Goal: Task Accomplishment & Management: Use online tool/utility

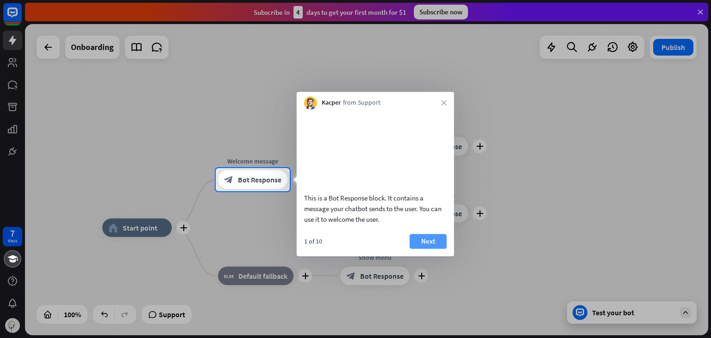
click at [437, 248] on button "Next" at bounding box center [428, 241] width 37 height 15
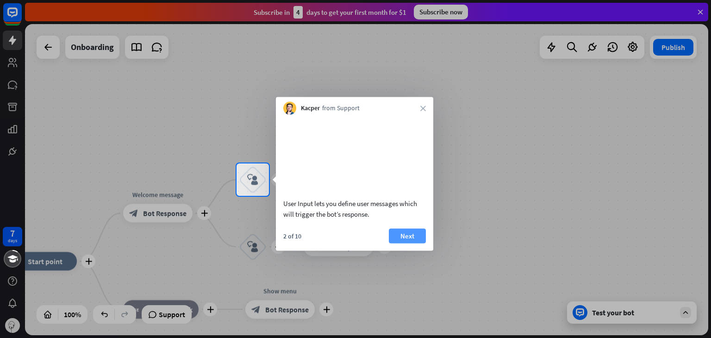
click at [412, 243] on button "Next" at bounding box center [407, 235] width 37 height 15
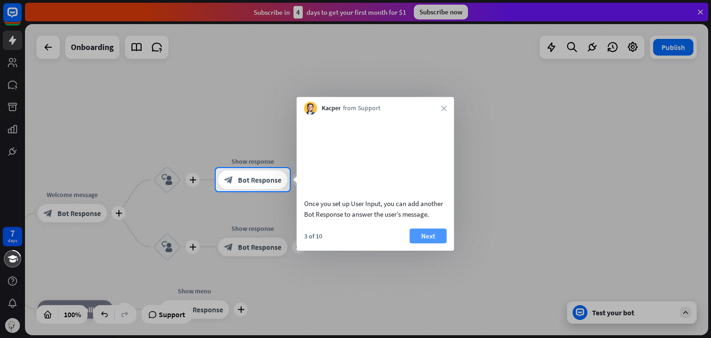
click at [431, 243] on button "Next" at bounding box center [428, 235] width 37 height 15
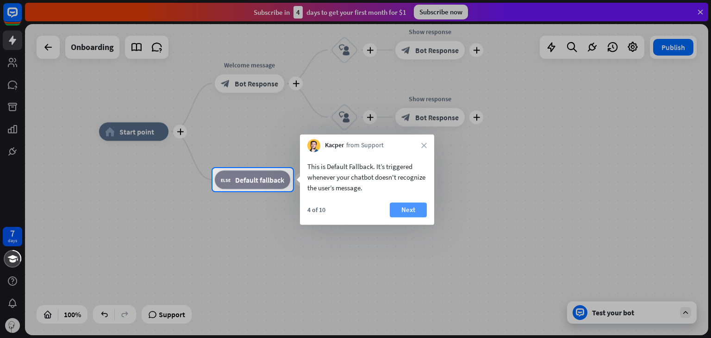
click at [411, 208] on button "Next" at bounding box center [408, 209] width 37 height 15
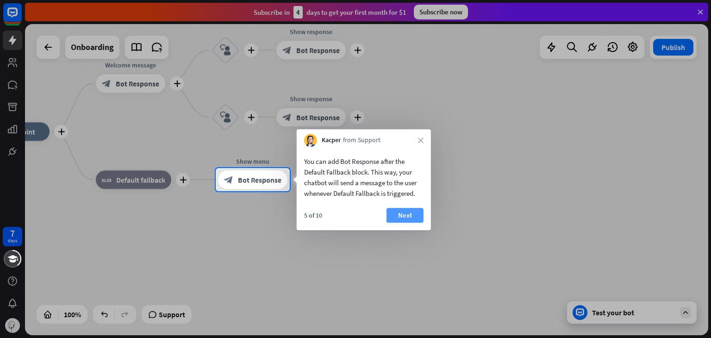
click at [410, 213] on button "Next" at bounding box center [404, 215] width 37 height 15
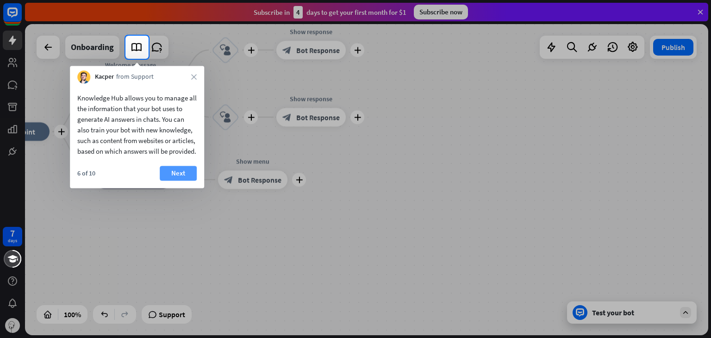
click at [188, 180] on button "Next" at bounding box center [178, 173] width 37 height 15
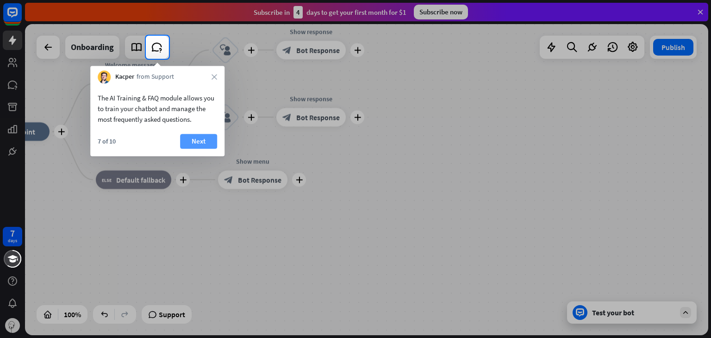
click at [192, 142] on button "Next" at bounding box center [198, 141] width 37 height 15
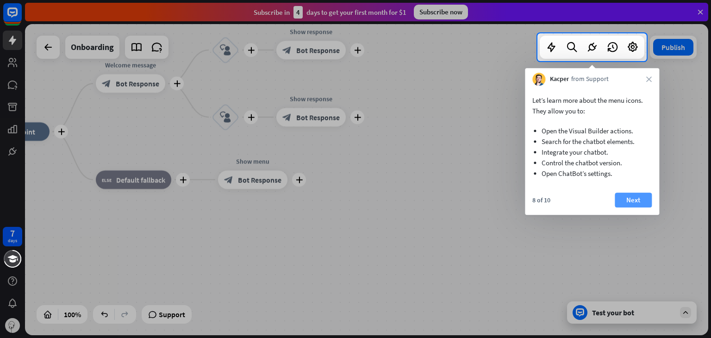
click at [635, 199] on button "Next" at bounding box center [633, 199] width 37 height 15
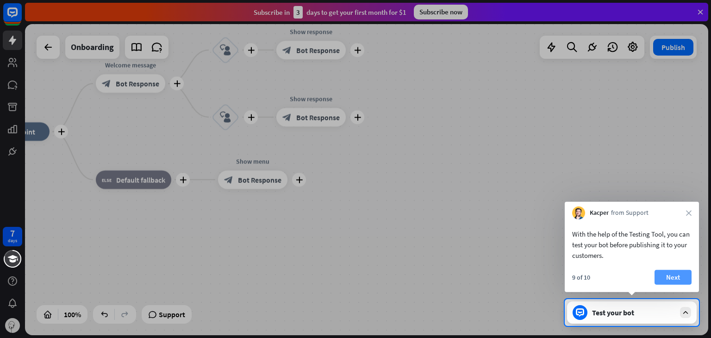
click at [674, 278] on button "Next" at bounding box center [672, 277] width 37 height 15
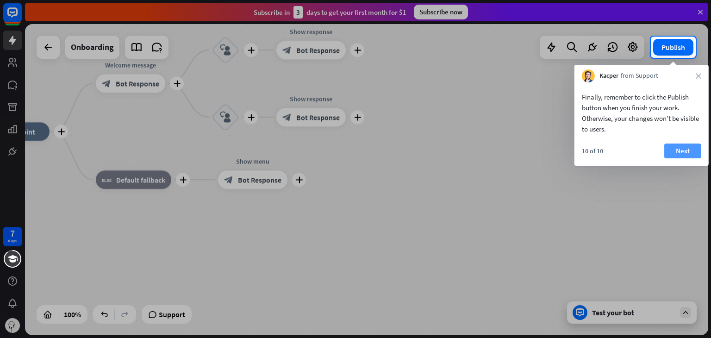
click at [682, 151] on button "Next" at bounding box center [682, 150] width 37 height 15
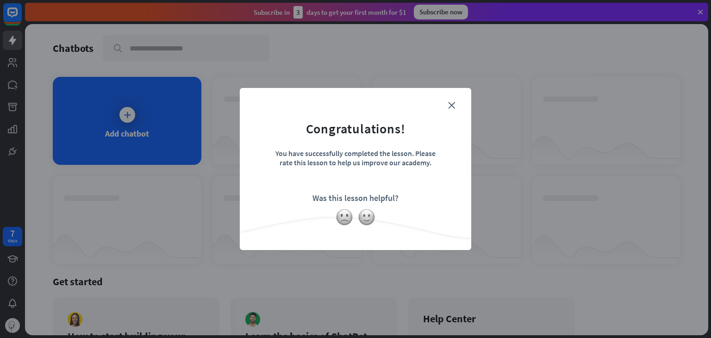
click at [453, 97] on div "close Congratulations! You have successfully completed the lesson. Please rate …" at bounding box center [355, 169] width 231 height 162
click at [452, 106] on icon "close" at bounding box center [451, 105] width 7 height 7
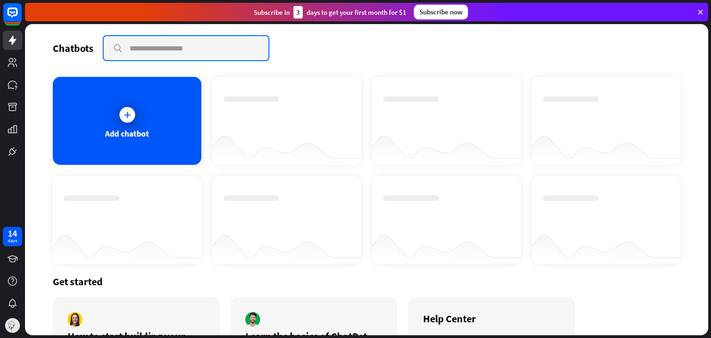
click at [190, 49] on input "text" at bounding box center [186, 48] width 165 height 24
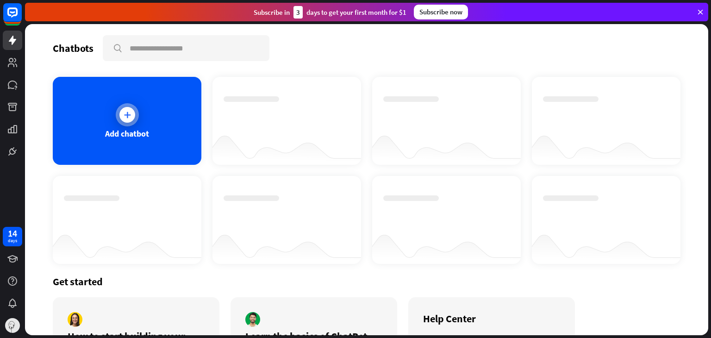
click at [130, 118] on icon at bounding box center [127, 114] width 9 height 9
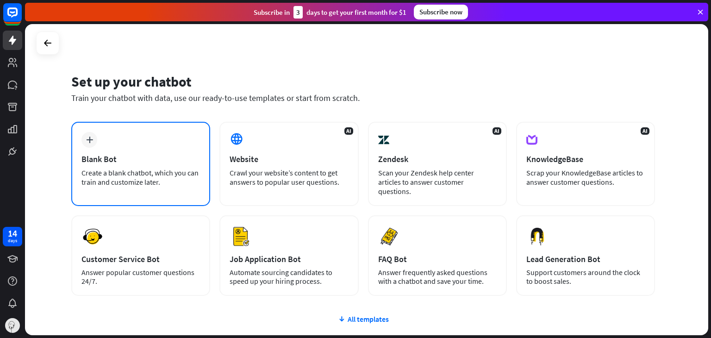
click at [152, 182] on div "Create a blank chatbot, which you can train and customize later." at bounding box center [140, 177] width 118 height 19
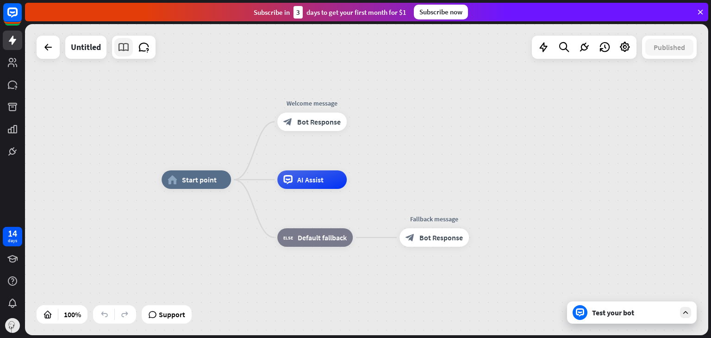
click at [125, 49] on icon at bounding box center [124, 47] width 12 height 12
click at [50, 54] on div at bounding box center [48, 47] width 19 height 19
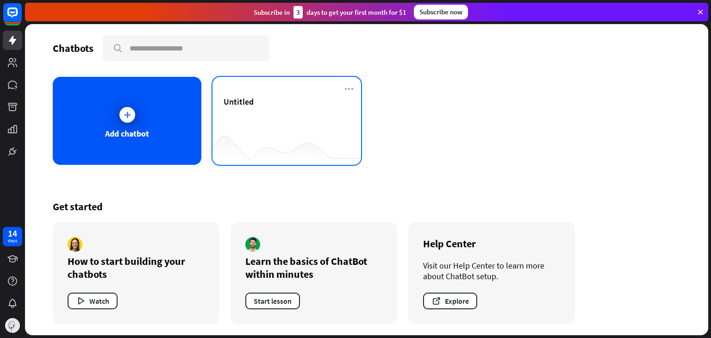
click at [240, 120] on div "Untitled" at bounding box center [287, 112] width 126 height 32
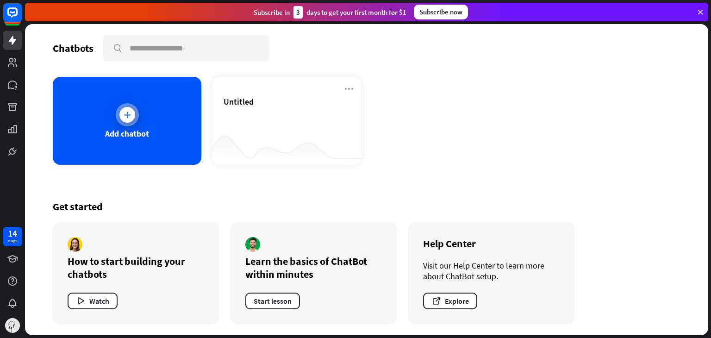
click at [103, 117] on div "Add chatbot" at bounding box center [127, 121] width 149 height 88
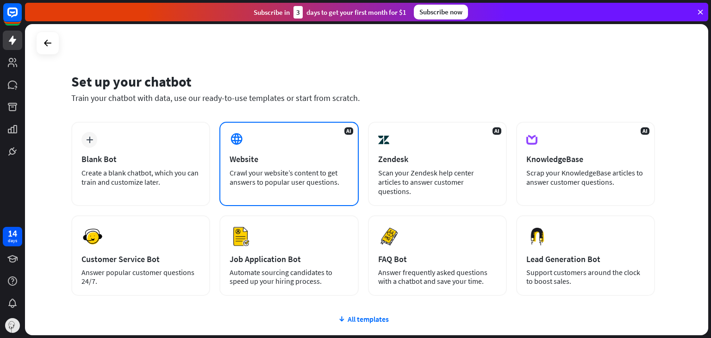
click at [333, 173] on div "Crawl your website’s content to get answers to popular user questions." at bounding box center [289, 177] width 118 height 19
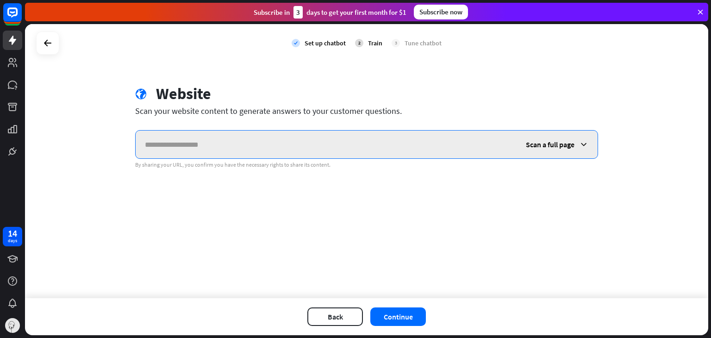
click at [186, 143] on input "text" at bounding box center [326, 144] width 381 height 28
paste input "**********"
type input "**********"
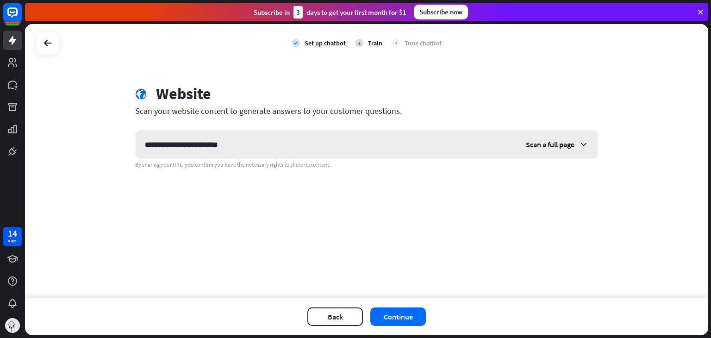
click at [545, 147] on span "Scan a full page" at bounding box center [550, 144] width 49 height 9
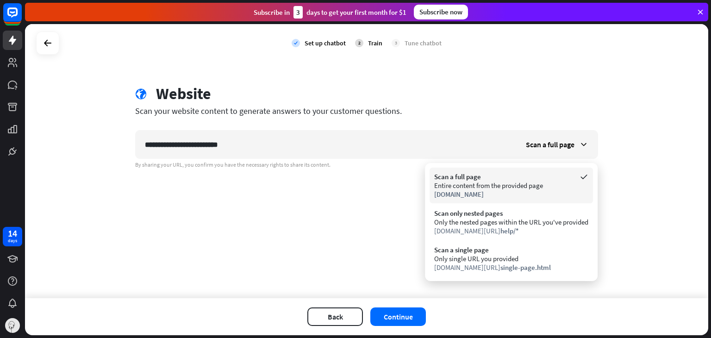
click at [477, 192] on span "[DOMAIN_NAME]" at bounding box center [459, 194] width 50 height 9
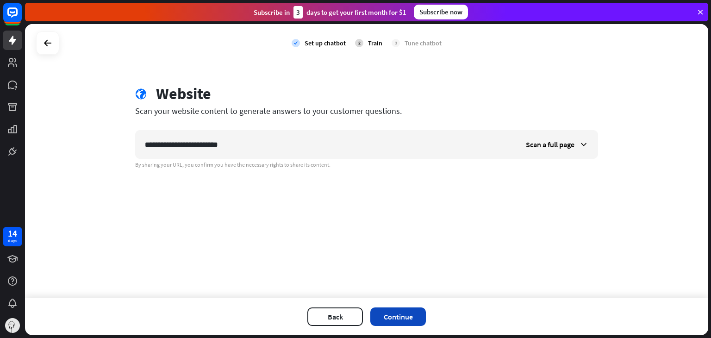
click at [398, 316] on button "Continue" at bounding box center [398, 316] width 56 height 19
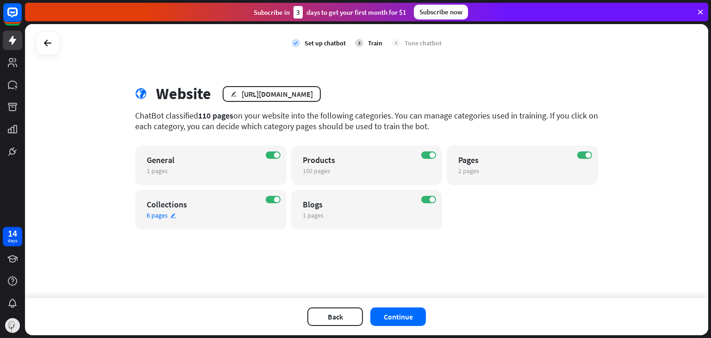
click at [280, 200] on div "ON" at bounding box center [273, 199] width 15 height 7
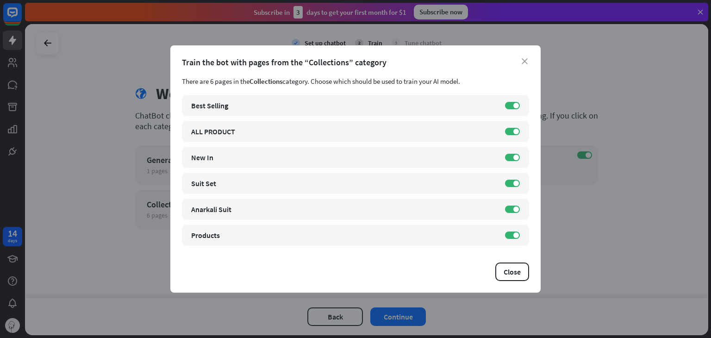
click at [106, 257] on div "close Train the bot with pages from the “Collections” category There are 6 page…" at bounding box center [355, 169] width 711 height 338
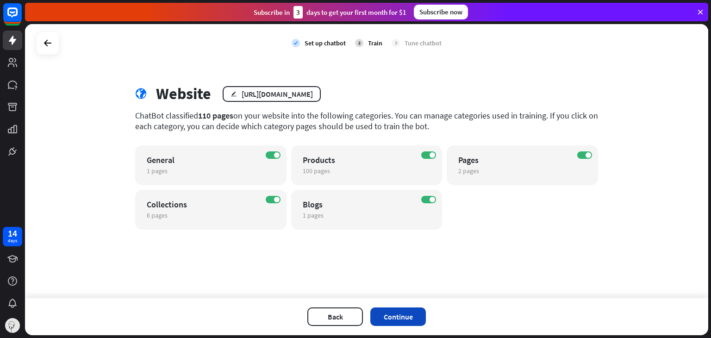
click at [389, 317] on button "Continue" at bounding box center [398, 316] width 56 height 19
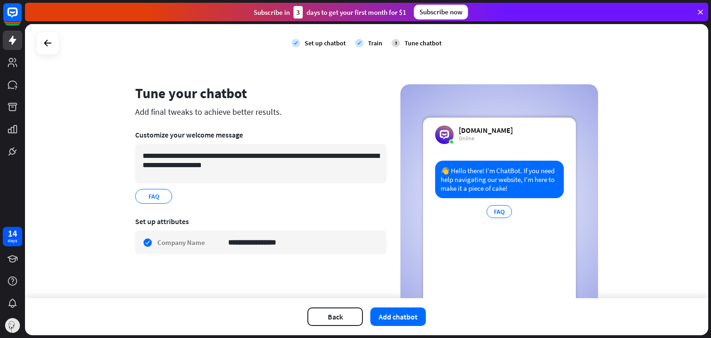
scroll to position [51, 0]
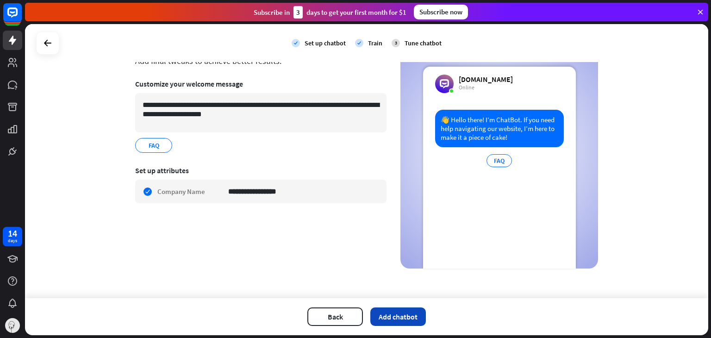
click at [392, 312] on button "Add chatbot" at bounding box center [398, 316] width 56 height 19
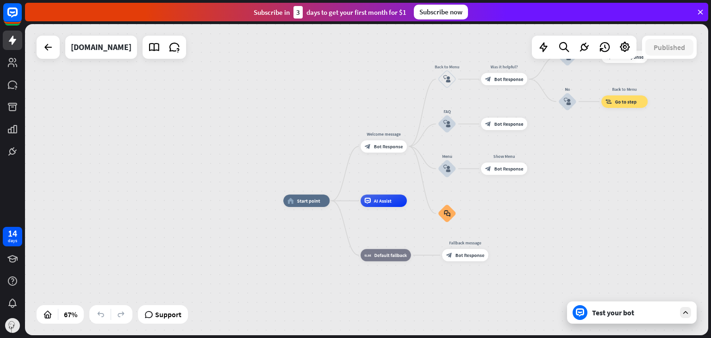
click at [628, 310] on div "Test your bot" at bounding box center [633, 312] width 83 height 9
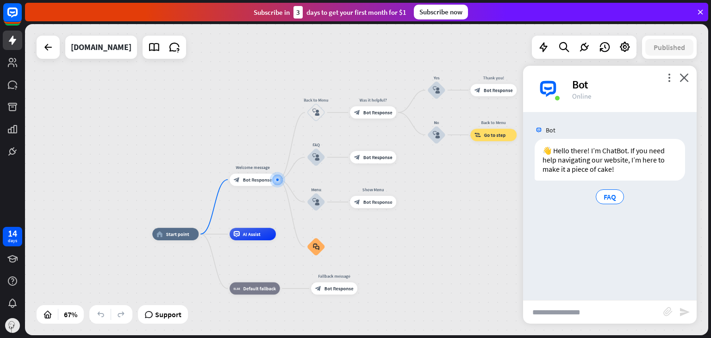
click at [435, 259] on div "home_2 Start point Welcome message block_bot_response Bot Response Back to Menu…" at bounding box center [379, 337] width 455 height 207
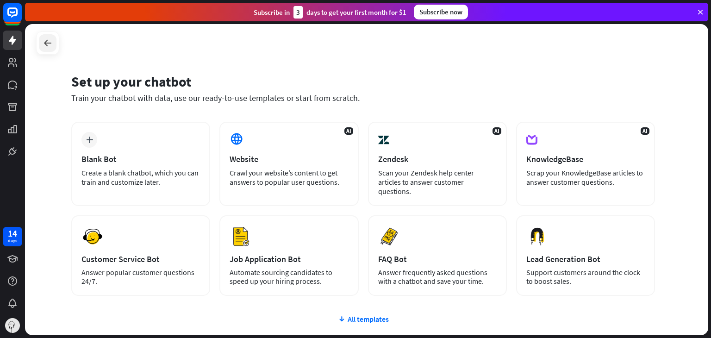
click at [50, 47] on icon at bounding box center [47, 42] width 11 height 11
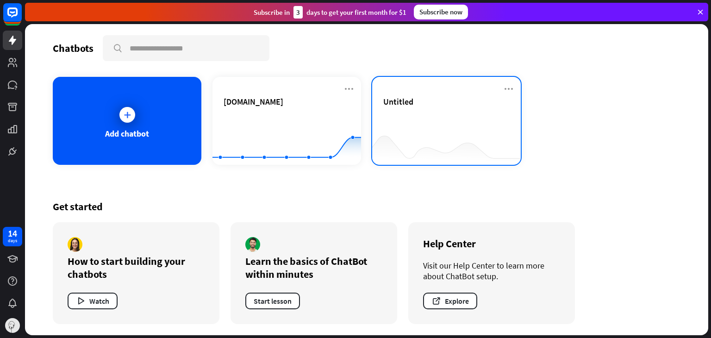
click at [383, 117] on div "Untitled" at bounding box center [446, 121] width 149 height 88
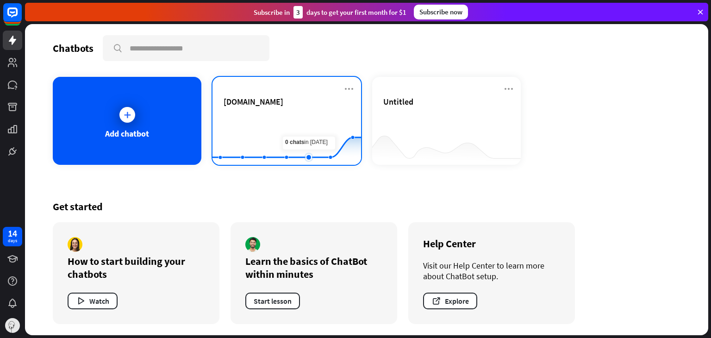
click at [317, 128] on rect at bounding box center [286, 142] width 149 height 58
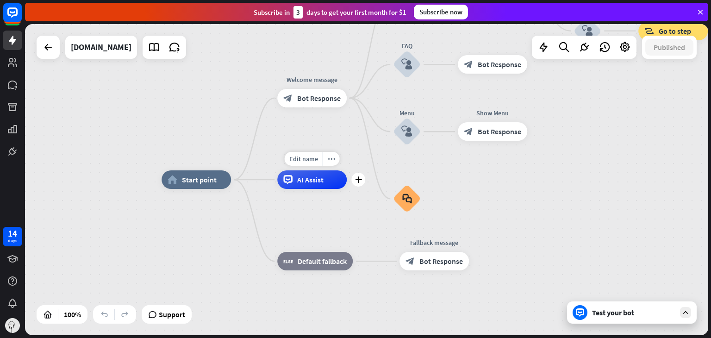
click at [326, 164] on div "more_horiz" at bounding box center [331, 159] width 17 height 14
click at [326, 170] on div "plus AI Assist" at bounding box center [311, 179] width 69 height 19
click at [50, 50] on icon at bounding box center [48, 47] width 11 height 11
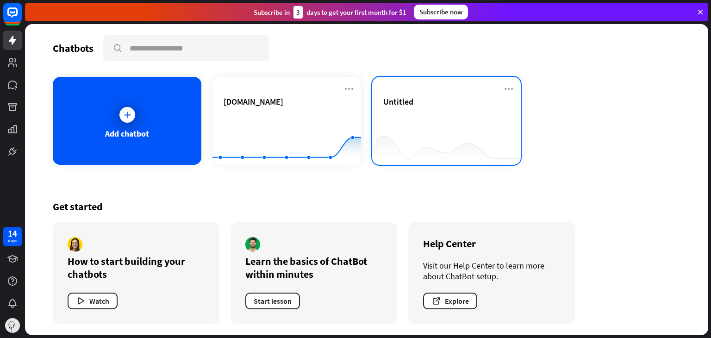
click at [398, 84] on div "Untitled" at bounding box center [446, 121] width 149 height 88
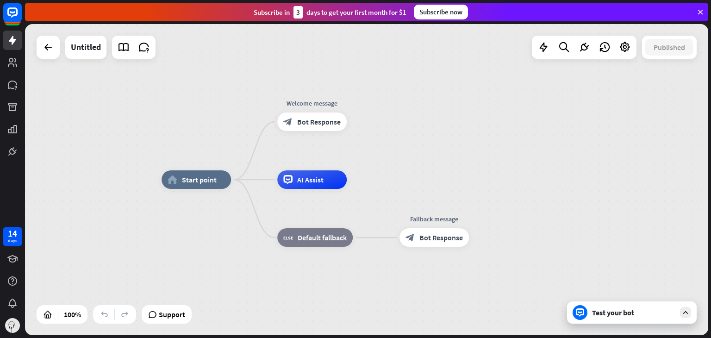
click at [58, 48] on div at bounding box center [48, 47] width 23 height 23
click at [53, 47] on icon at bounding box center [48, 47] width 11 height 11
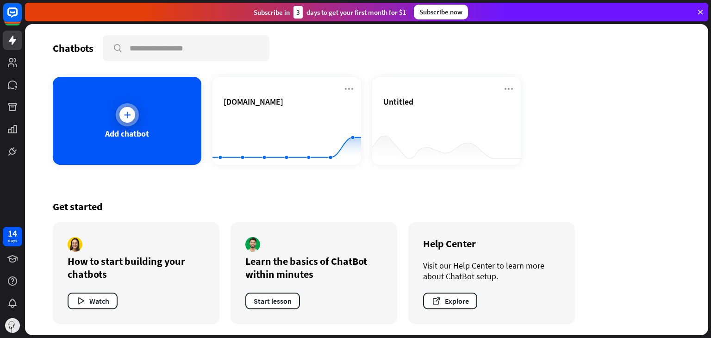
click at [117, 125] on div "Add chatbot" at bounding box center [127, 121] width 149 height 88
